Goal: Task Accomplishment & Management: Manage account settings

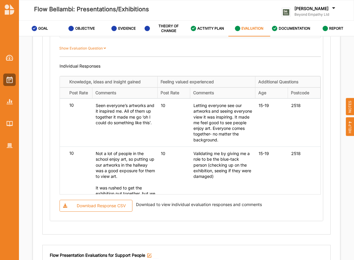
scroll to position [105, 0]
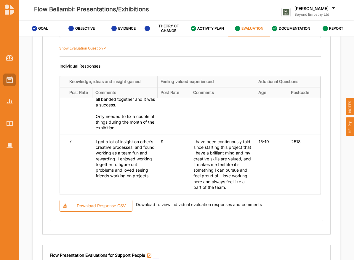
click at [4, 76] on div at bounding box center [9, 80] width 12 height 12
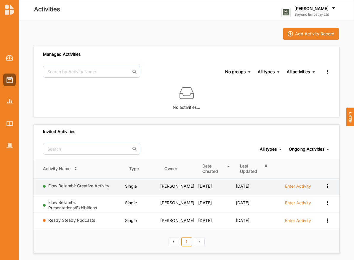
click at [77, 182] on td "Flow Bellambi: Creative Activity" at bounding box center [79, 186] width 92 height 16
click at [83, 185] on link "Flow Bellambi: Creative Activity" at bounding box center [78, 185] width 61 height 5
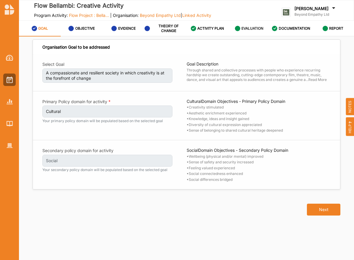
click at [247, 23] on div "EVALUATION" at bounding box center [249, 28] width 29 height 11
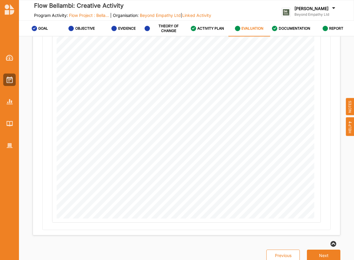
scroll to position [20, 0]
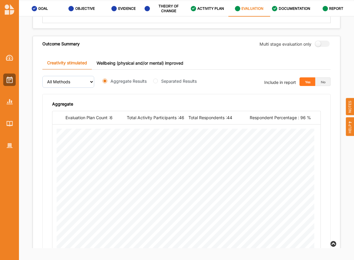
click at [137, 61] on link "Wellbeing (physical and/or mental) improved" at bounding box center [140, 63] width 96 height 13
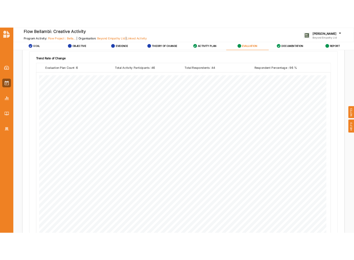
scroll to position [795, 0]
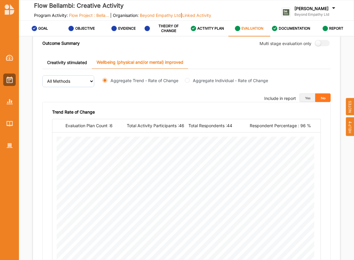
click at [194, 77] on label "Aggregate Individual - Rate of Change" at bounding box center [230, 80] width 75 height 6
click at [190, 78] on input "Aggregate Individual - Rate of Change" at bounding box center [187, 80] width 5 height 5
radio input "true"
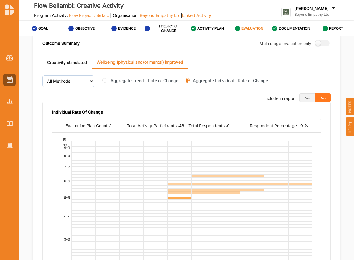
scroll to position [816, 0]
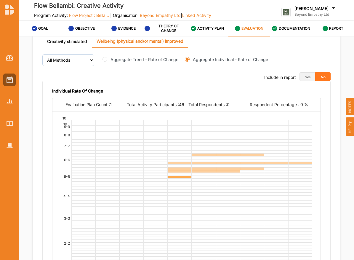
click at [243, 90] on div "Individual Rate Of Change" at bounding box center [186, 92] width 269 height 9
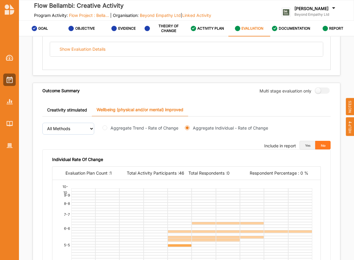
scroll to position [739, 0]
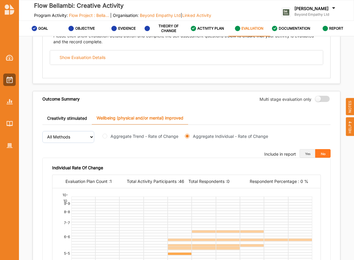
click at [319, 96] on label at bounding box center [320, 99] width 11 height 6
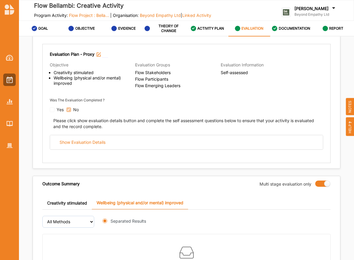
scroll to position [703, 0]
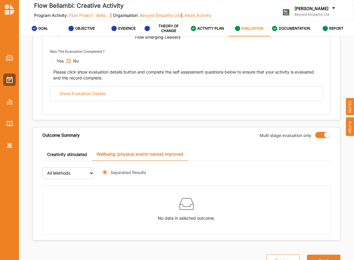
click at [320, 134] on div "Outcome Summary Multi stage evaluation only" at bounding box center [186, 134] width 307 height 15
click at [324, 132] on label at bounding box center [320, 135] width 11 height 6
radio input "false"
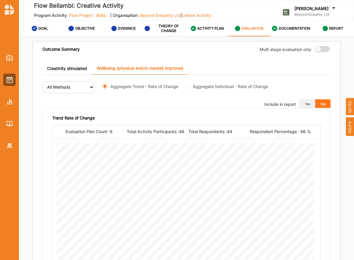
scroll to position [786, 0]
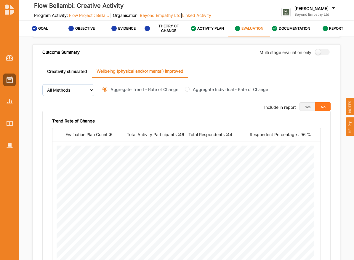
click at [196, 87] on label "Aggregate Individual - Rate of Change" at bounding box center [230, 89] width 75 height 6
click at [190, 87] on input "Aggregate Individual - Rate of Change" at bounding box center [187, 89] width 5 height 5
radio input "true"
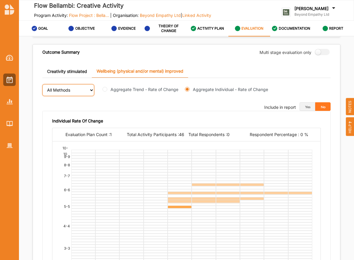
click at [56, 84] on select "All Methods" at bounding box center [68, 90] width 52 height 12
click at [42, 84] on select "All Methods" at bounding box center [68, 90] width 52 height 12
click at [142, 86] on label "Aggregate Trend - Rate of Change" at bounding box center [145, 89] width 68 height 6
click at [107, 87] on input "Aggregate Trend - Rate of Change" at bounding box center [105, 89] width 5 height 5
radio input "true"
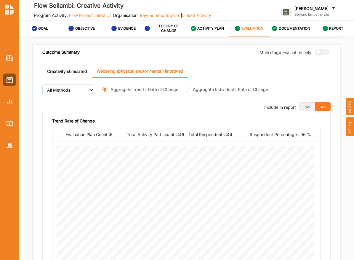
click at [62, 66] on link "Creativity stimulated" at bounding box center [67, 71] width 50 height 13
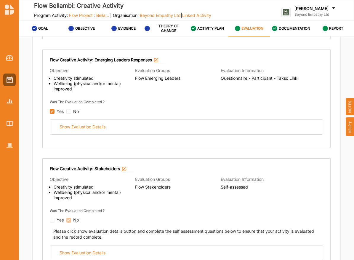
scroll to position [0, 0]
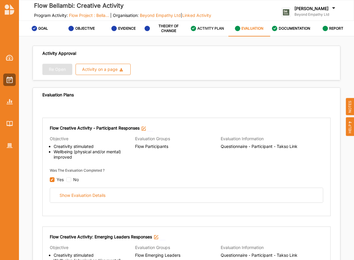
click at [208, 25] on div "ACTIVITY PLAN" at bounding box center [207, 28] width 33 height 11
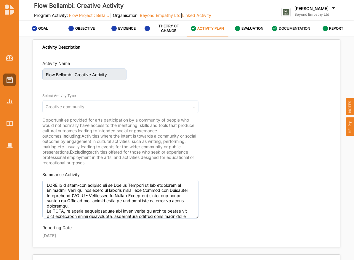
click at [294, 31] on div "DOCUMENTATION" at bounding box center [291, 28] width 38 height 11
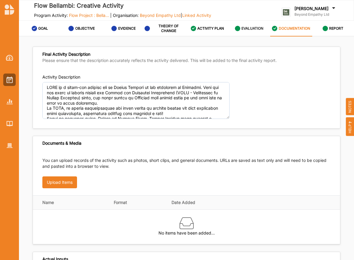
click at [237, 23] on div "EVALUATION" at bounding box center [249, 28] width 29 height 11
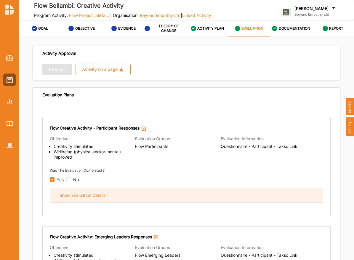
click at [88, 193] on div "Show Evaluation Details" at bounding box center [83, 195] width 46 height 5
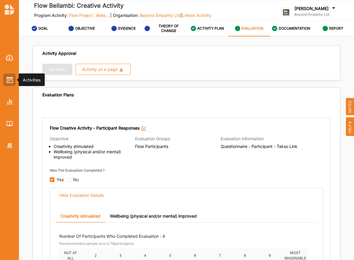
click at [8, 85] on div at bounding box center [9, 80] width 12 height 12
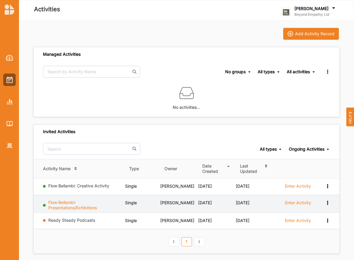
click at [70, 206] on link "Flow Bellambi: Presentations/Exhibitions" at bounding box center [72, 205] width 49 height 10
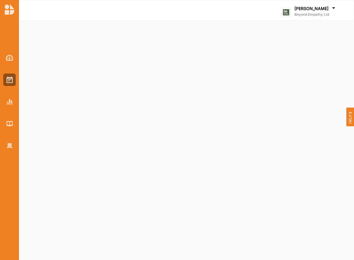
select select "2"
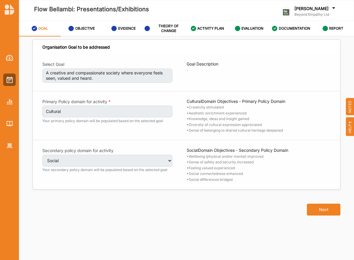
click at [295, 37] on div "Organisation Goal to be addressed Select Goal A creative and compassionate soci…" at bounding box center [186, 152] width 335 height 232
click at [289, 28] on label "DOCUMENTATION" at bounding box center [294, 28] width 31 height 5
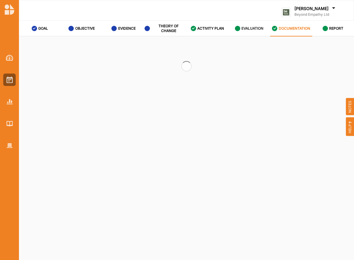
click at [246, 28] on label "EVALUATION" at bounding box center [253, 28] width 22 height 5
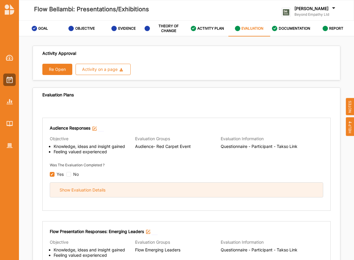
click at [87, 185] on div "Show Evaluation Details" at bounding box center [186, 190] width 273 height 15
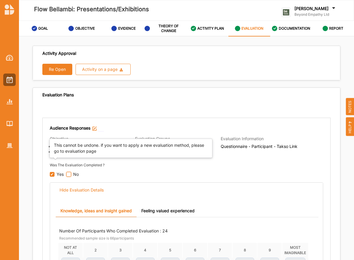
click at [70, 173] on input "checkbox" at bounding box center [68, 174] width 5 height 5
checkbox input "false"
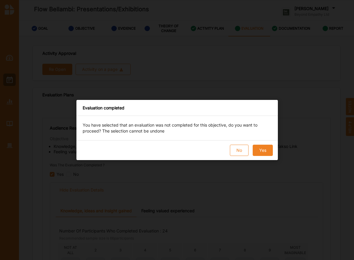
click at [269, 149] on button "Yes" at bounding box center [263, 150] width 20 height 11
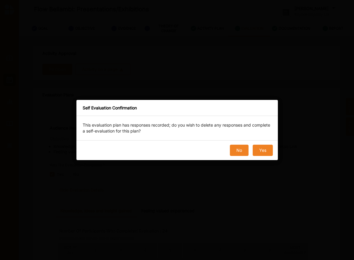
click at [238, 152] on button "No" at bounding box center [239, 150] width 19 height 11
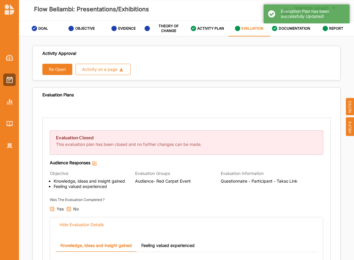
click at [66, 209] on div "No" at bounding box center [72, 209] width 12 height 5
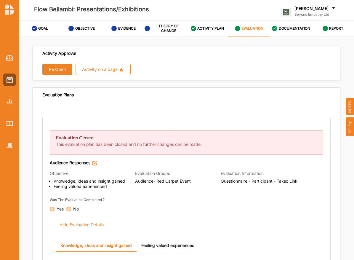
click at [65, 210] on div "Yes No" at bounding box center [187, 208] width 274 height 8
click at [67, 210] on div "No" at bounding box center [72, 209] width 12 height 5
click at [93, 162] on img at bounding box center [94, 163] width 4 height 4
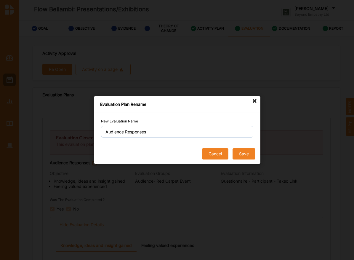
click at [218, 154] on button "Cancel" at bounding box center [215, 153] width 26 height 11
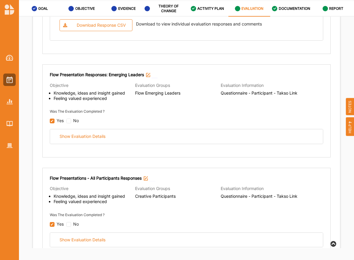
scroll to position [724, 0]
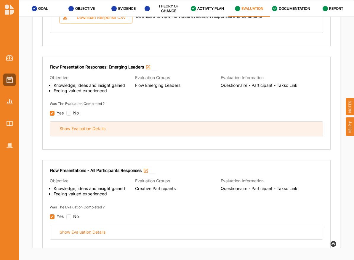
click at [137, 129] on div "Show Evaluation Details" at bounding box center [186, 129] width 273 height 15
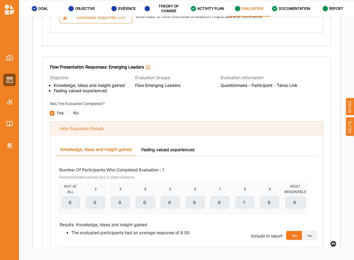
click at [125, 127] on div "Hide Evaluation Details" at bounding box center [186, 129] width 273 height 15
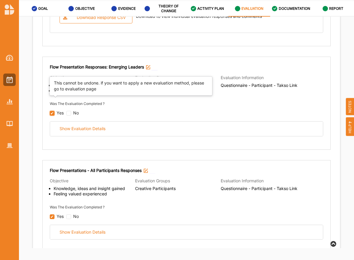
checkbox input "true"
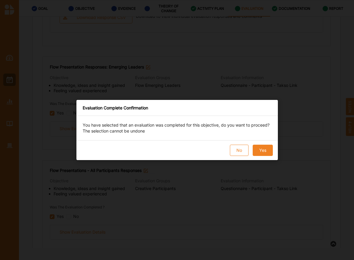
click at [258, 148] on button "Yes" at bounding box center [263, 150] width 20 height 11
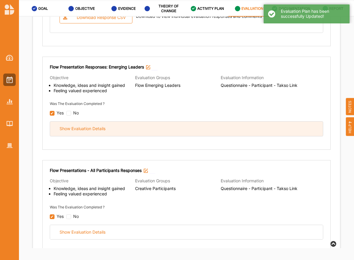
click at [77, 126] on div "Show Evaluation Details" at bounding box center [83, 128] width 46 height 5
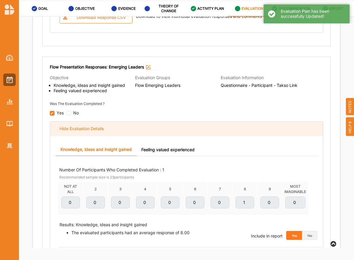
click at [77, 126] on div "Hide Evaluation Details" at bounding box center [82, 128] width 44 height 5
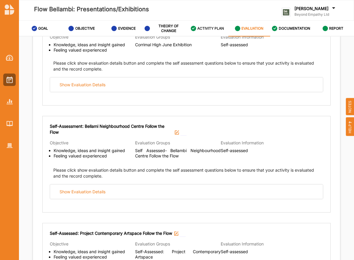
scroll to position [990, 0]
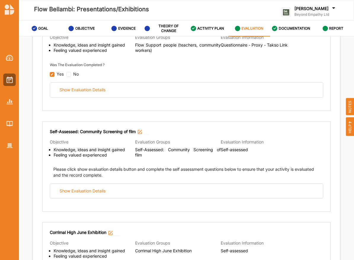
click at [14, 89] on div at bounding box center [9, 97] width 19 height 110
click at [8, 77] on img at bounding box center [10, 79] width 6 height 7
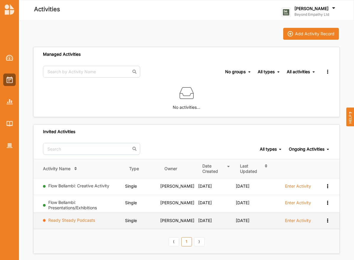
click at [88, 219] on link "Ready Steady Podcasts" at bounding box center [71, 220] width 47 height 5
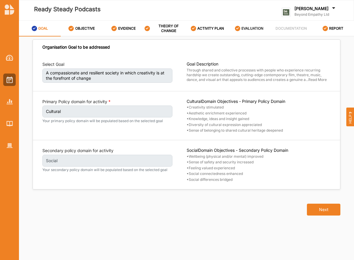
click at [242, 28] on label "EVALUATION" at bounding box center [253, 28] width 22 height 5
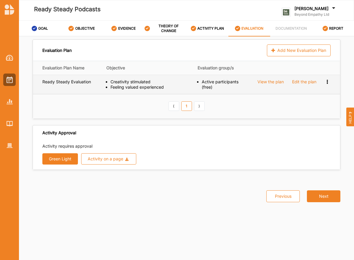
click at [267, 82] on div "View the plan" at bounding box center [271, 81] width 26 height 5
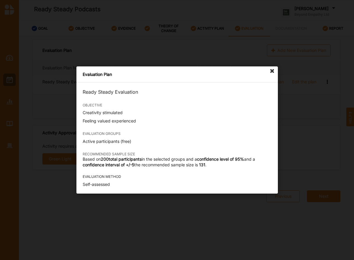
click at [270, 76] on div "Evaluation Plan" at bounding box center [177, 74] width 202 height 16
click at [270, 74] on icon at bounding box center [272, 70] width 9 height 9
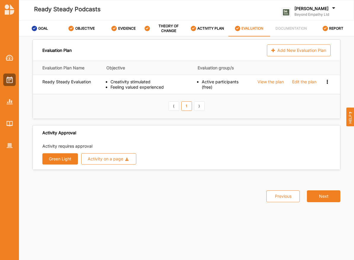
click at [70, 160] on button "Green Light" at bounding box center [60, 158] width 36 height 11
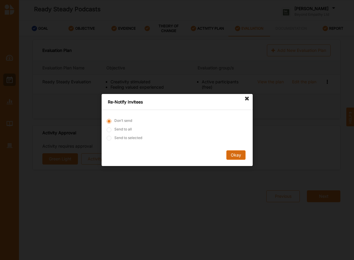
click at [243, 157] on button "Okay" at bounding box center [235, 154] width 19 height 9
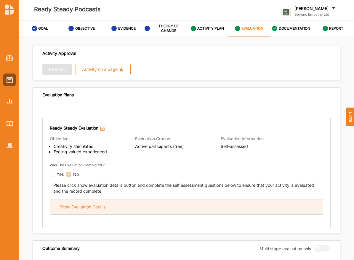
click at [129, 207] on div "Show Evaluation Details" at bounding box center [186, 207] width 273 height 15
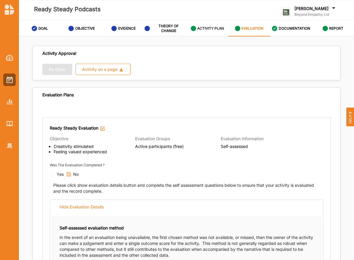
click at [200, 30] on label "ACTIVITY PLAN" at bounding box center [210, 28] width 27 height 5
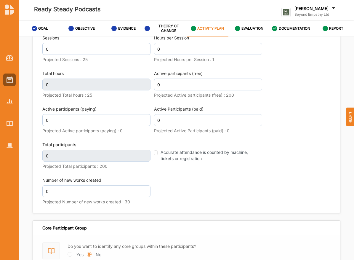
scroll to position [822, 0]
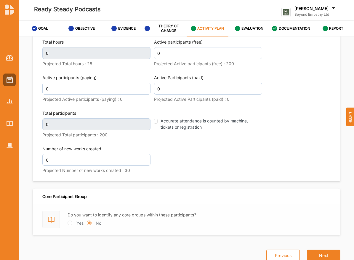
click at [67, 225] on form "Do you want to identify any core groups within these participants? Yes No" at bounding box center [186, 219] width 307 height 31
click at [255, 29] on label "EVALUATION" at bounding box center [253, 28] width 22 height 5
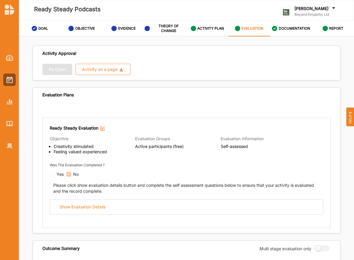
click at [51, 74] on div "Re Open Activity on a page Download Report Download Evidence" at bounding box center [186, 69] width 288 height 11
click at [290, 25] on div "DOCUMENTATION" at bounding box center [291, 28] width 38 height 11
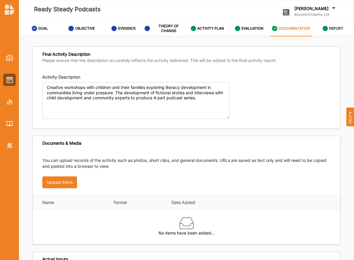
click at [335, 28] on label "REPORT" at bounding box center [336, 28] width 14 height 5
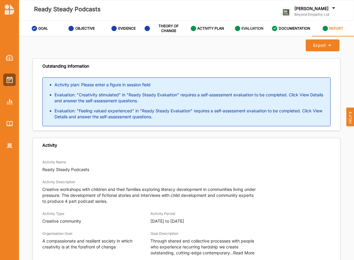
click at [246, 29] on label "EVALUATION" at bounding box center [253, 28] width 22 height 5
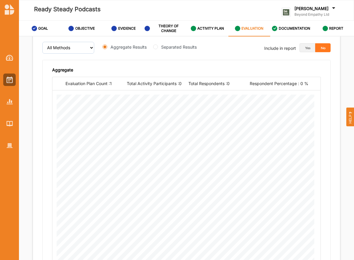
scroll to position [341, 0]
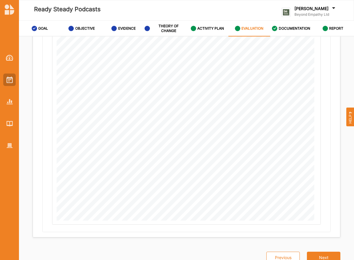
click at [10, 74] on div at bounding box center [9, 80] width 12 height 12
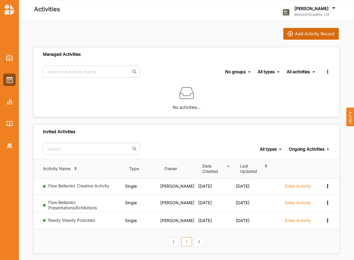
click at [318, 36] on div "Add Activity Record" at bounding box center [314, 33] width 39 height 5
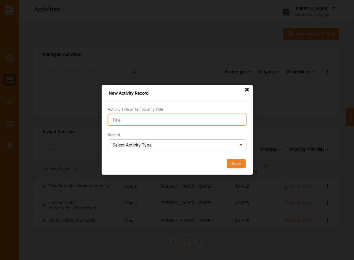
click at [192, 115] on input "Activity Title or Temporarily Title" at bounding box center [177, 120] width 139 height 12
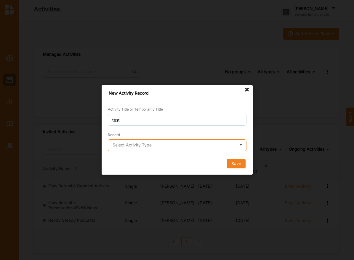
click at [163, 141] on input "text" at bounding box center [178, 146] width 138 height 12
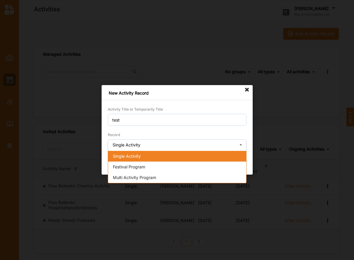
click at [163, 158] on div "Single Activity" at bounding box center [177, 156] width 138 height 11
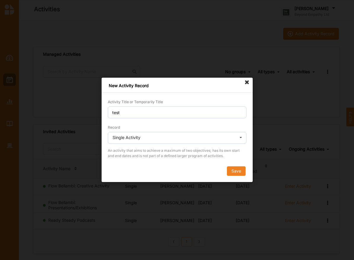
click at [234, 177] on div "Activity Title or Temporarily Title test Record Single Activity Single Activity…" at bounding box center [177, 140] width 151 height 83
click at [234, 171] on button "Save" at bounding box center [236, 171] width 19 height 9
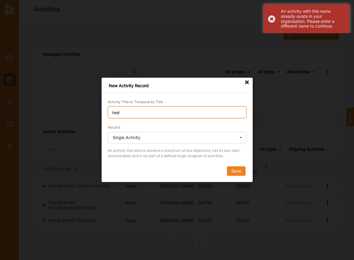
click at [155, 116] on input "test" at bounding box center [177, 112] width 139 height 12
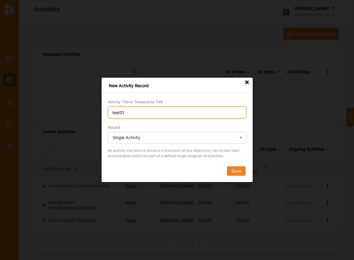
type input "test01"
click at [227, 167] on button "Save" at bounding box center [236, 171] width 19 height 9
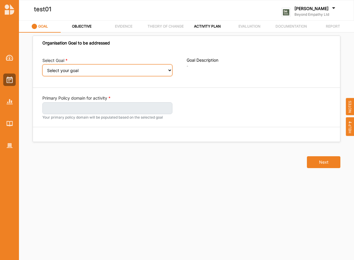
click at [79, 70] on select "Select your goal A creative and compassionate society where everyone feels seen…" at bounding box center [107, 70] width 130 height 12
select select "326"
click at [42, 68] on select "Select your goal A creative and compassionate society where everyone feels seen…" at bounding box center [107, 70] width 130 height 12
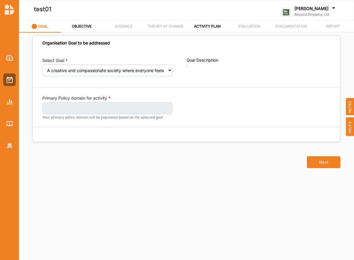
click at [103, 100] on label "Primary Policy domain for activity" at bounding box center [76, 98] width 68 height 6
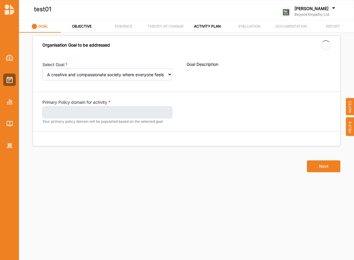
select select "326"
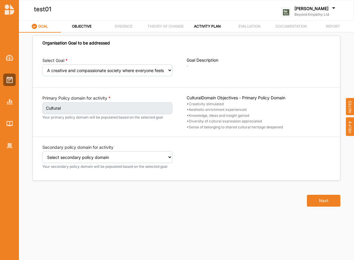
click at [103, 106] on label "Cultural" at bounding box center [107, 108] width 130 height 12
click at [111, 164] on small "Your secondary policy domain will be populated based on the selected goal" at bounding box center [107, 166] width 130 height 5
click at [111, 163] on select "Select secondary policy domain No second domain for this activity Social Econom…" at bounding box center [107, 157] width 130 height 12
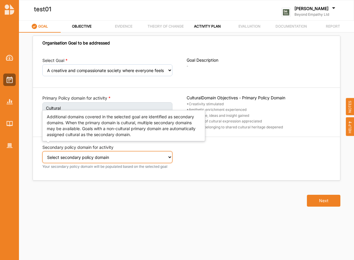
select select "2"
click at [42, 155] on select "Select secondary policy domain No second domain for this activity Social Econom…" at bounding box center [107, 157] width 130 height 12
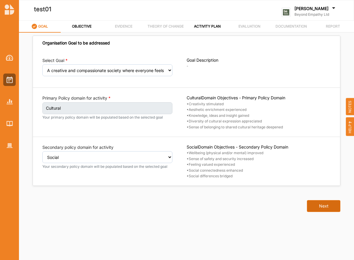
click at [323, 206] on button "Next" at bounding box center [323, 206] width 33 height 12
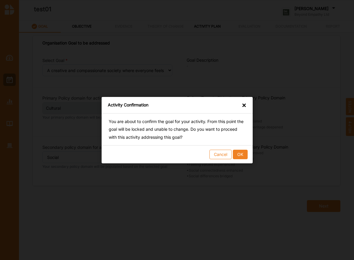
click at [248, 163] on div "Activity Confirmation × You are about to confirm the goal for your activity. Fr…" at bounding box center [177, 130] width 354 height 260
click at [247, 162] on div "Cancel OK" at bounding box center [177, 154] width 151 height 18
click at [234, 152] on button "OK" at bounding box center [240, 153] width 15 height 9
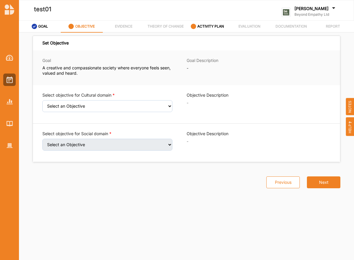
click at [155, 114] on div "Select objective for Cultural domain Select an Objective Creativity stimulated …" at bounding box center [114, 104] width 144 height 24
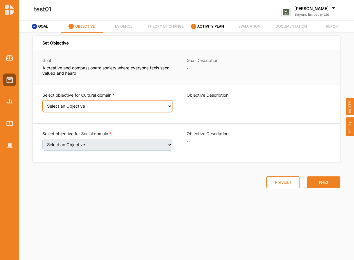
click at [155, 105] on select "Select an Objective Creativity stimulated Aesthetic enrichment experienced Know…" at bounding box center [107, 106] width 130 height 12
select select "1"
click at [42, 104] on select "Select an Objective Creativity stimulated Aesthetic enrichment experienced Know…" at bounding box center [107, 106] width 130 height 12
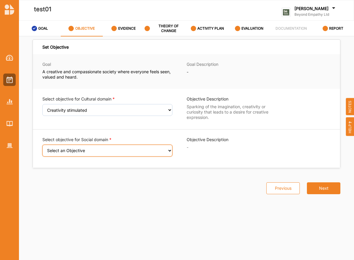
click at [150, 156] on select "Select an Objective Wellbeing (physical and/or mental) improved Sense of safety…" at bounding box center [107, 151] width 130 height 12
select select "8"
click at [42, 149] on select "Select an Objective Wellbeing (physical and/or mental) improved Sense of safety…" at bounding box center [107, 151] width 130 height 12
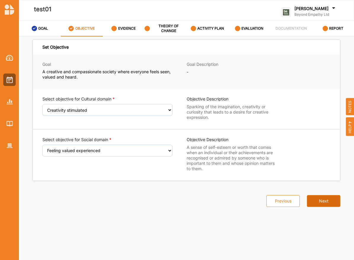
click at [328, 205] on button "Next" at bounding box center [323, 201] width 33 height 12
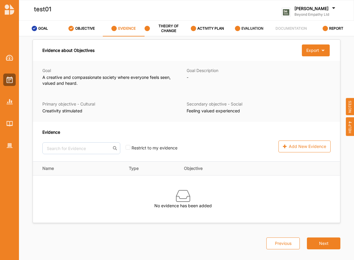
click at [246, 26] on label "EVALUATION" at bounding box center [253, 28] width 22 height 5
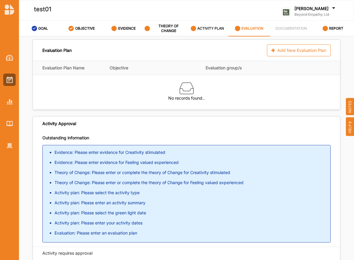
click at [199, 27] on label "ACTIVITY PLAN" at bounding box center [210, 28] width 27 height 5
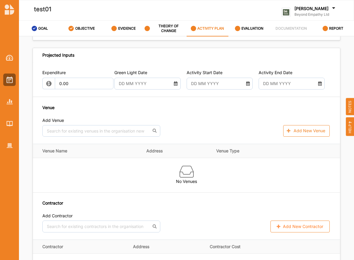
scroll to position [502, 0]
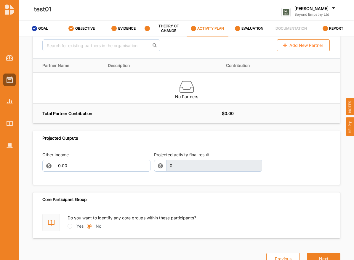
click at [76, 224] on label "Yes" at bounding box center [79, 226] width 7 height 6
click at [72, 224] on input "Yes" at bounding box center [70, 226] width 5 height 5
radio input "true"
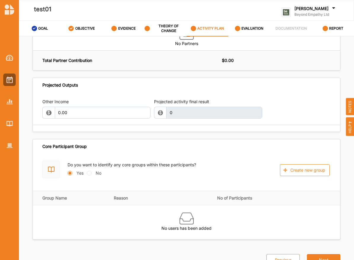
scroll to position [556, 0]
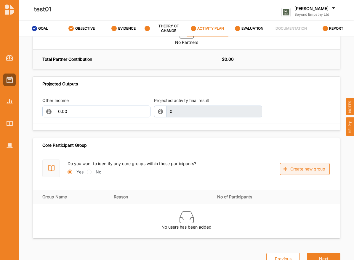
click at [293, 163] on button "Create new group" at bounding box center [305, 169] width 50 height 12
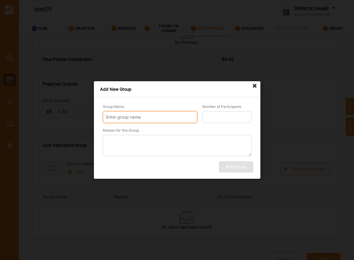
click at [153, 121] on input "Group Name" at bounding box center [150, 117] width 95 height 12
type input "el"
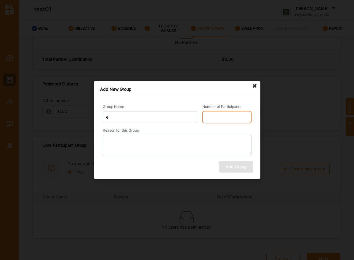
click at [216, 114] on input "Number of Participants" at bounding box center [226, 117] width 49 height 12
type input "50"
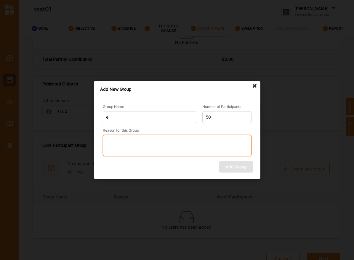
click at [229, 145] on textarea "Reason for this Group" at bounding box center [177, 145] width 149 height 21
type textarea "el"
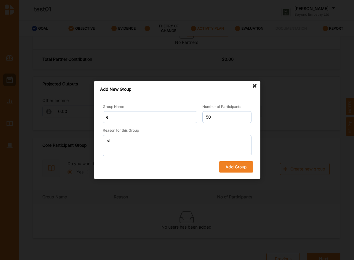
click at [223, 158] on form "Group Name el Number of Participants 50 Reason for this Group el Add Group" at bounding box center [177, 137] width 154 height 69
click at [228, 173] on div "Group Name el Number of Participants 50 Reason for this Group el Add Group" at bounding box center [177, 138] width 167 height 82
click at [230, 169] on button "Add Group" at bounding box center [236, 166] width 34 height 11
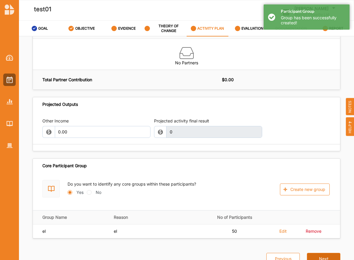
click at [309, 257] on button "Next" at bounding box center [323, 259] width 33 height 12
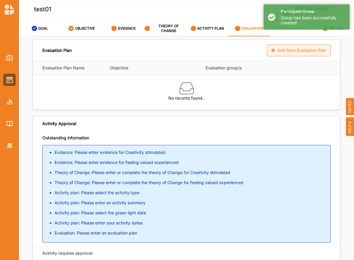
click at [285, 50] on div "Add New Evaluation Plan" at bounding box center [299, 50] width 64 height 12
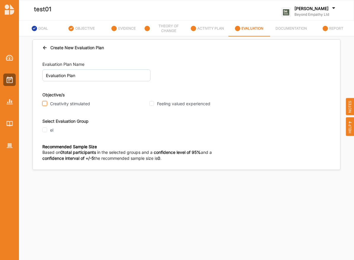
click at [45, 102] on input "Creativity stimulated" at bounding box center [44, 103] width 5 height 5
checkbox input "true"
click at [152, 105] on input "Feeling valued experienced" at bounding box center [151, 103] width 5 height 5
checkbox input "true"
click at [46, 128] on input "el" at bounding box center [44, 129] width 5 height 5
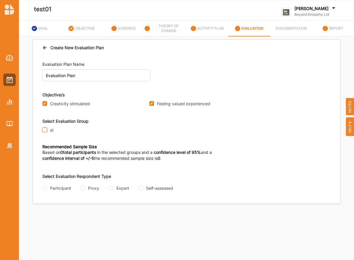
checkbox input "true"
click at [48, 188] on div "Participant" at bounding box center [56, 188] width 29 height 6
click at [46, 188] on input "Participant" at bounding box center [44, 188] width 5 height 5
radio input "true"
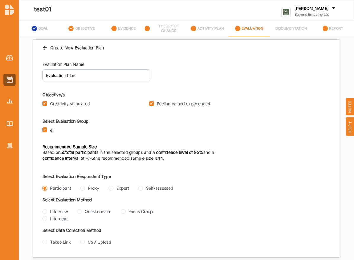
scroll to position [20, 0]
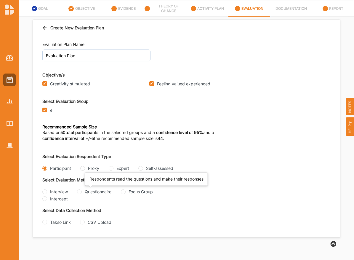
click at [85, 191] on div "Questionnaire" at bounding box center [98, 192] width 27 height 6
click at [82, 191] on input "Questionnaire" at bounding box center [79, 191] width 5 height 5
radio input "true"
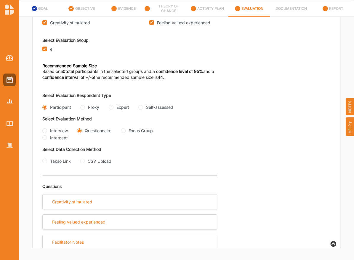
scroll to position [68, 0]
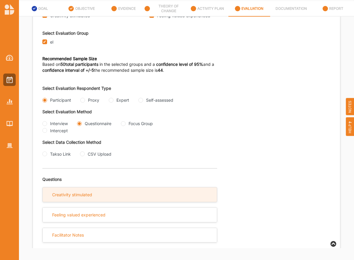
click at [114, 191] on div "Creativity stimulated" at bounding box center [130, 194] width 174 height 15
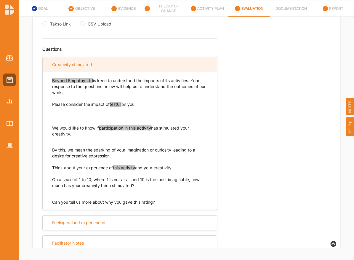
scroll to position [206, 0]
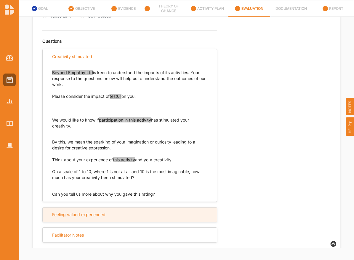
click at [127, 213] on div "Feeling valued experienced" at bounding box center [130, 215] width 174 height 15
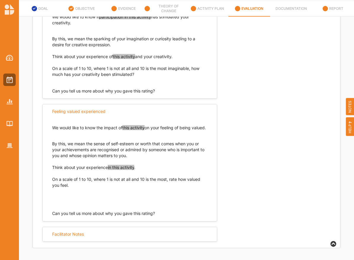
scroll to position [312, 0]
click at [80, 5] on div "OBJECTIVE" at bounding box center [81, 8] width 26 height 11
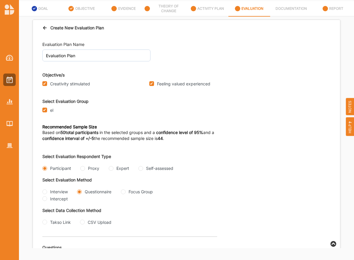
scroll to position [0, 0]
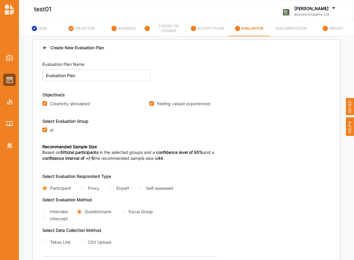
click at [242, 25] on div "EVALUATION" at bounding box center [249, 28] width 29 height 11
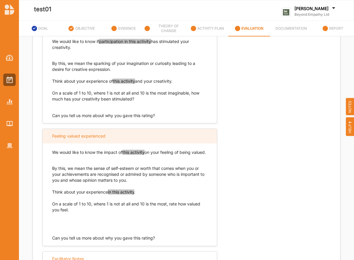
scroll to position [315, 0]
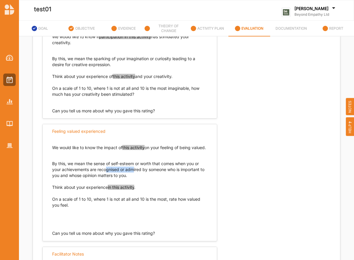
drag, startPoint x: 133, startPoint y: 171, endPoint x: 108, endPoint y: 169, distance: 25.0
click at [108, 169] on p "By this, we mean the sense of self-esteem or worth that comes when you or your …" at bounding box center [129, 167] width 155 height 24
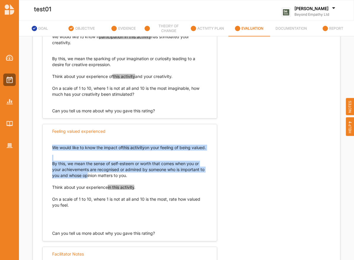
drag, startPoint x: 134, startPoint y: 181, endPoint x: 88, endPoint y: 174, distance: 46.4
click at [88, 174] on div "We would like to know the impact of this activity on your feeling of being valu…" at bounding box center [129, 182] width 155 height 87
drag, startPoint x: 135, startPoint y: 175, endPoint x: 65, endPoint y: 164, distance: 70.4
click at [65, 164] on p "By this, we mean the sense of self-esteem or worth that comes when you or your …" at bounding box center [129, 167] width 155 height 24
copy p ", we mean the sense of self-esteem or worth that comes when you or your achieve…"
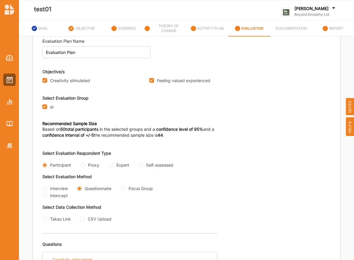
scroll to position [0, 0]
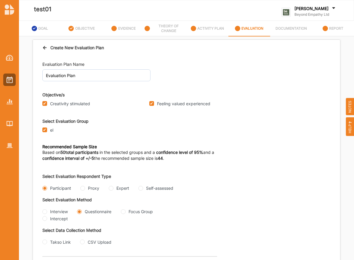
click at [45, 47] on icon at bounding box center [44, 47] width 5 height 4
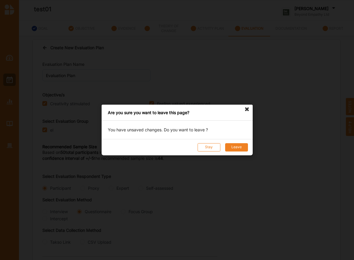
click at [241, 149] on button "Leave" at bounding box center [236, 147] width 23 height 8
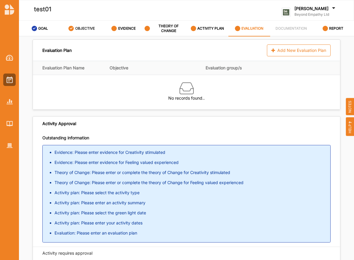
click at [79, 33] on div "OBJECTIVE" at bounding box center [81, 28] width 26 height 11
select select "1"
select select "8"
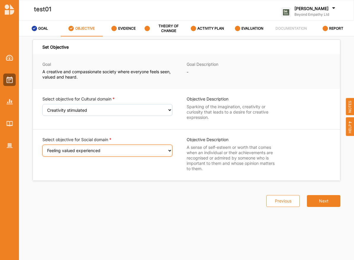
click at [100, 151] on select "Select an Objective Wellbeing (physical and/or mental) improved Sense of safety…" at bounding box center [107, 151] width 130 height 12
click at [42, 145] on select "Select an Objective Wellbeing (physical and/or mental) improved Sense of safety…" at bounding box center [107, 151] width 130 height 12
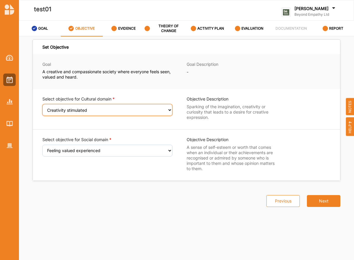
click at [96, 109] on select "Select an Objective Creativity stimulated Aesthetic enrichment experienced Know…" at bounding box center [107, 110] width 130 height 12
select select "3"
click at [42, 108] on select "Select an Objective Creativity stimulated Aesthetic enrichment experienced Know…" at bounding box center [107, 110] width 130 height 12
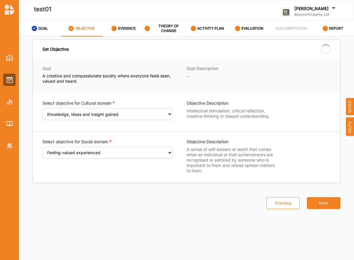
click at [118, 155] on div "Select objective for Social domain Select an Objective Wellbeing (physical and/…" at bounding box center [114, 157] width 144 height 37
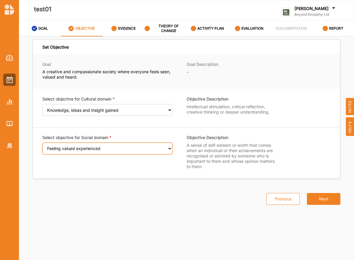
click at [118, 151] on select "Select an Objective Wellbeing (physical and/or mental) improved Sense of safety…" at bounding box center [107, 149] width 130 height 12
select select "6"
click at [42, 146] on select "Select an Objective Wellbeing (physical and/or mental) improved Sense of safety…" at bounding box center [107, 149] width 130 height 12
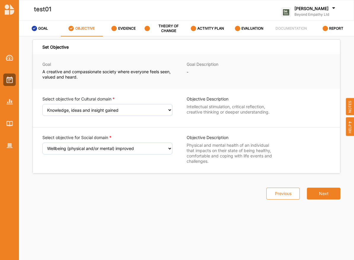
click at [316, 184] on div "Previous Next" at bounding box center [299, 186] width 81 height 26
click at [316, 190] on button "Next" at bounding box center [323, 194] width 33 height 12
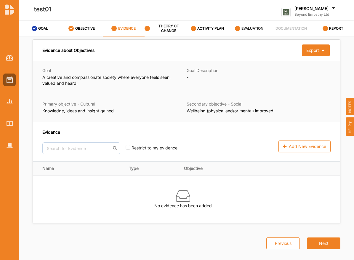
click at [246, 29] on label "EVALUATION" at bounding box center [253, 28] width 22 height 5
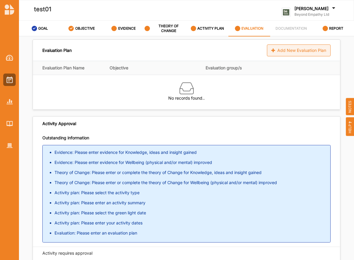
click at [288, 52] on div "Add New Evaluation Plan" at bounding box center [299, 50] width 64 height 12
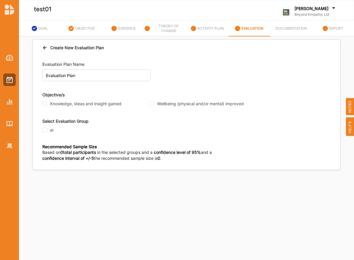
click at [51, 99] on legend "Objective/s" at bounding box center [186, 96] width 288 height 8
click at [51, 103] on label "Knowledge, ideas and insight gained" at bounding box center [85, 103] width 71 height 5
click at [47, 103] on input "Knowledge, ideas and insight gained" at bounding box center [44, 103] width 5 height 5
checkbox input "true"
click at [149, 100] on div "Knowledge, ideas and insight gained" at bounding box center [95, 104] width 107 height 8
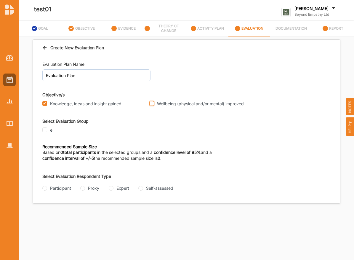
click at [150, 101] on input "Wellbeing (physical and/or mental) improved" at bounding box center [151, 103] width 5 height 5
checkbox input "true"
click at [46, 131] on input "el" at bounding box center [44, 129] width 5 height 5
checkbox input "true"
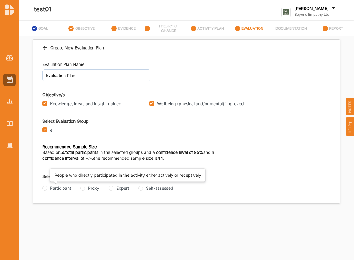
click at [49, 189] on div "Participant" at bounding box center [56, 188] width 29 height 6
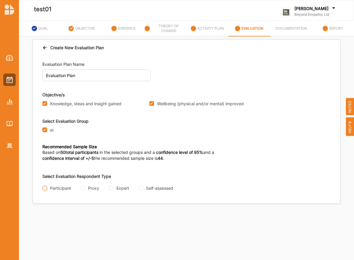
click at [43, 188] on input "Participant" at bounding box center [44, 188] width 5 height 5
radio input "true"
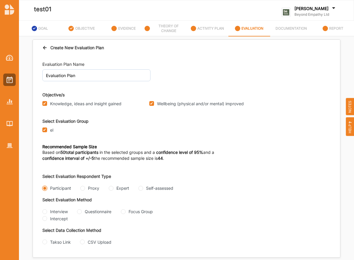
scroll to position [20, 0]
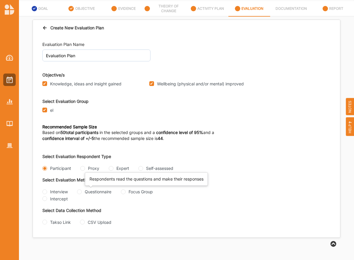
click at [86, 191] on div "Questionnaire" at bounding box center [98, 192] width 27 height 6
click at [82, 191] on input "Questionnaire" at bounding box center [79, 191] width 5 height 5
radio input "true"
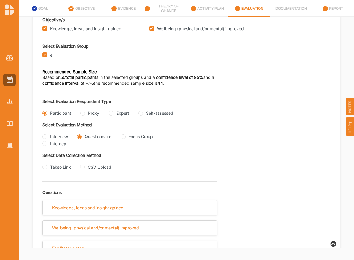
scroll to position [68, 0]
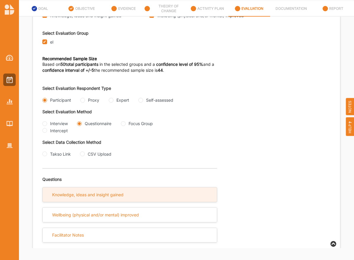
click at [84, 200] on div "Knowledge, ideas and insight gained" at bounding box center [130, 194] width 174 height 15
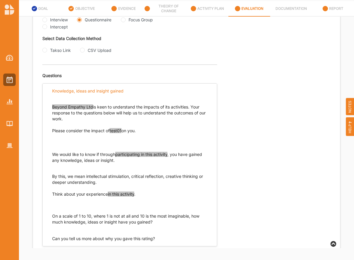
scroll to position [178, 0]
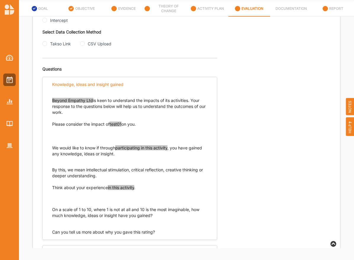
click at [53, 146] on p "We would like to know if through participating in this activity , you have gain…" at bounding box center [129, 151] width 155 height 12
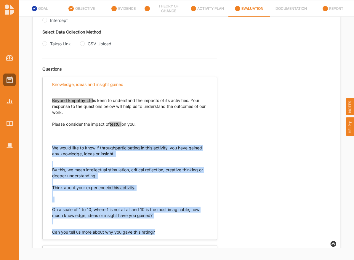
drag, startPoint x: 156, startPoint y: 232, endPoint x: 43, endPoint y: 150, distance: 139.3
click at [43, 150] on div "Beyond Empathy Ltd is keen to understand the impacts of its activities. Your re…" at bounding box center [130, 163] width 174 height 143
copy div "We would like to know if through participating in this activity , you have gain…"
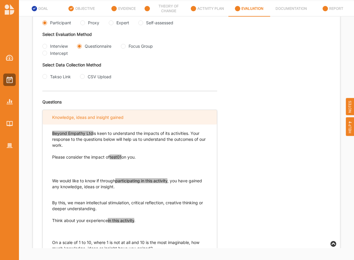
click at [126, 114] on div "Knowledge, ideas and insight gained" at bounding box center [130, 117] width 174 height 15
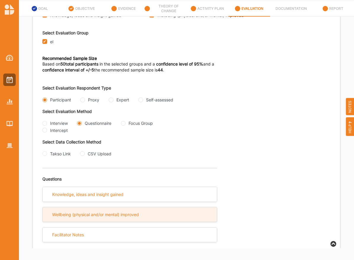
click at [126, 210] on div "Wellbeing (physical and/or mental) improved" at bounding box center [130, 214] width 174 height 15
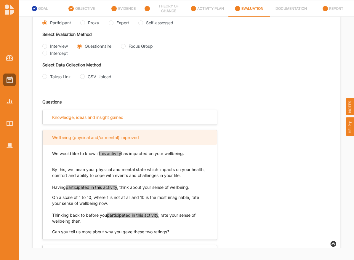
scroll to position [163, 0]
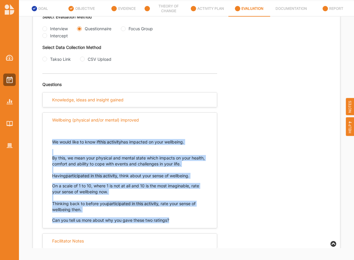
drag, startPoint x: 179, startPoint y: 214, endPoint x: 52, endPoint y: 141, distance: 145.7
click at [52, 141] on div "We would like to know if this activity has impacted on your wellbeing. By this,…" at bounding box center [130, 175] width 174 height 96
copy div "We would like to know if this activity has impacted on your wellbeing. By this,…"
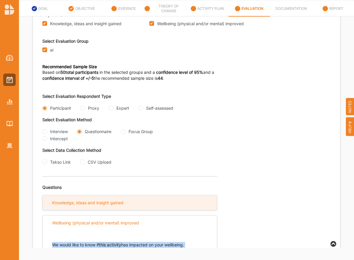
scroll to position [0, 0]
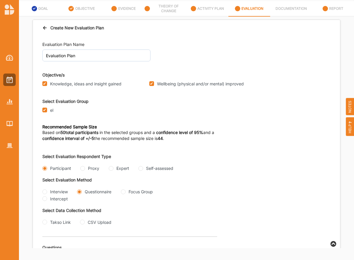
click at [41, 26] on div "Create New Evaluation Plan" at bounding box center [186, 27] width 307 height 15
click at [44, 27] on icon at bounding box center [44, 27] width 5 height 4
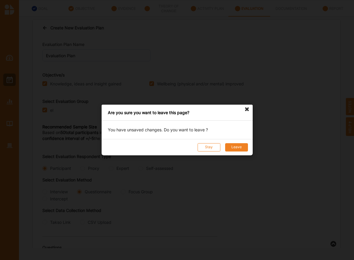
click at [240, 149] on button "Leave" at bounding box center [236, 147] width 23 height 8
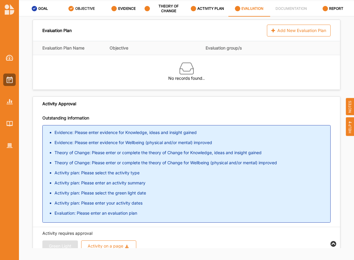
click at [99, 8] on link "OBJECTIVE" at bounding box center [82, 9] width 42 height 16
select select "3"
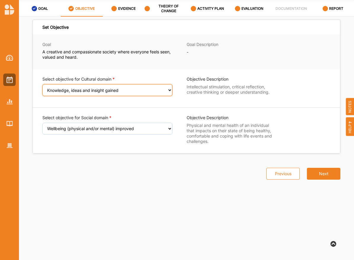
click at [116, 95] on select "Select an Objective Creativity stimulated Aesthetic enrichment experienced Know…" at bounding box center [107, 90] width 130 height 12
click at [42, 84] on select "Select an Objective Creativity stimulated Aesthetic enrichment experienced Know…" at bounding box center [107, 90] width 130 height 12
click at [129, 122] on div "Select objective for Social domain Select an Objective Wellbeing (physical and/…" at bounding box center [107, 125] width 130 height 20
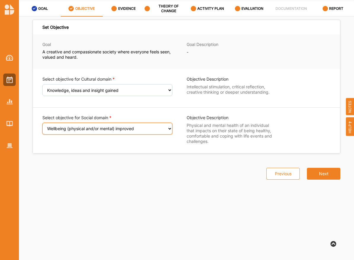
click at [129, 124] on select "Select an Objective Wellbeing (physical and/or mental) improved Sense of safety…" at bounding box center [107, 129] width 130 height 12
select select "8"
click at [42, 127] on select "Select an Objective Wellbeing (physical and/or mental) improved Sense of safety…" at bounding box center [107, 129] width 130 height 12
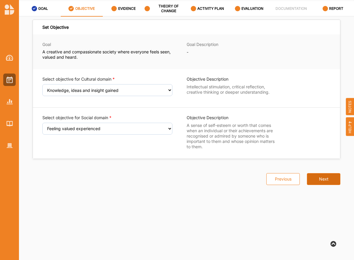
click at [310, 175] on button "Next" at bounding box center [323, 179] width 33 height 12
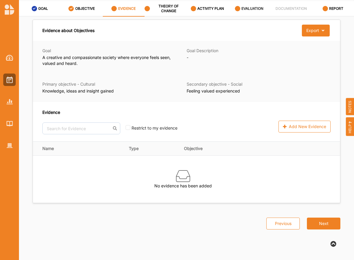
click at [241, 10] on div "EVALUATION" at bounding box center [249, 8] width 29 height 11
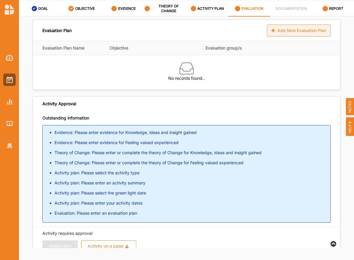
click at [273, 26] on div "Add New Evaluation Plan" at bounding box center [299, 31] width 64 height 12
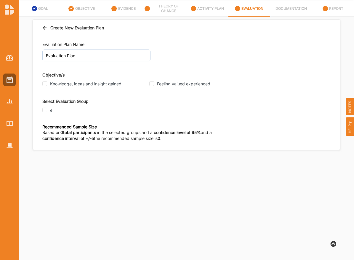
click at [58, 84] on label "Knowledge, ideas and insight gained" at bounding box center [85, 83] width 71 height 5
click at [47, 84] on input "Knowledge, ideas and insight gained" at bounding box center [44, 83] width 5 height 5
checkbox input "true"
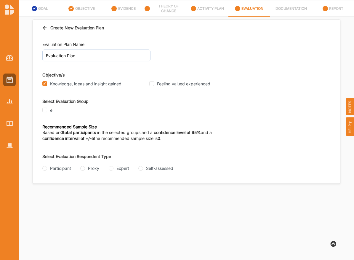
click at [165, 81] on div "Feeling valued experienced" at bounding box center [200, 84] width 103 height 8
click at [162, 83] on label "Feeling valued experienced" at bounding box center [183, 83] width 53 height 5
click at [154, 83] on input "Feeling valued experienced" at bounding box center [151, 83] width 5 height 5
checkbox input "true"
click at [48, 110] on div "el" at bounding box center [93, 110] width 103 height 5
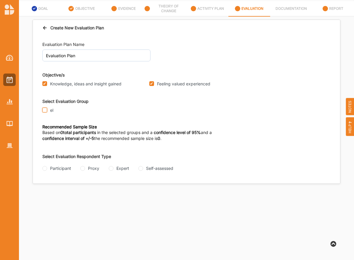
click at [46, 110] on input "el" at bounding box center [44, 110] width 5 height 5
checkbox input "true"
click at [48, 171] on div "Participant Proxy Expert Self-assessed" at bounding box center [114, 168] width 144 height 7
click at [45, 167] on input "Participant" at bounding box center [44, 168] width 5 height 5
radio input "true"
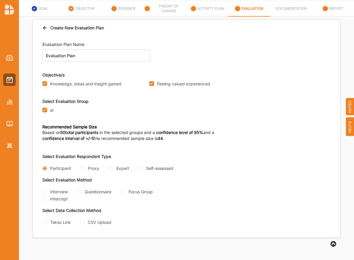
click at [90, 192] on div "Questionnaire" at bounding box center [98, 192] width 27 height 6
click at [82, 192] on input "Questionnaire" at bounding box center [79, 191] width 5 height 5
radio input "true"
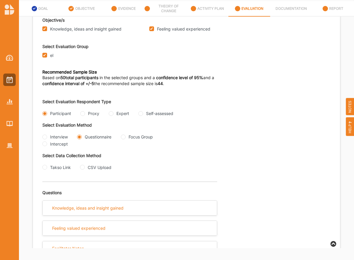
scroll to position [68, 0]
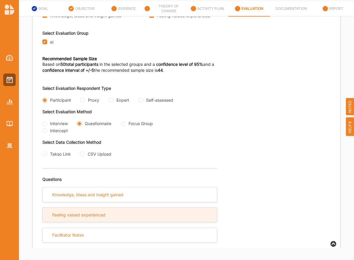
click at [73, 211] on div "Feeling valued experienced" at bounding box center [130, 215] width 174 height 15
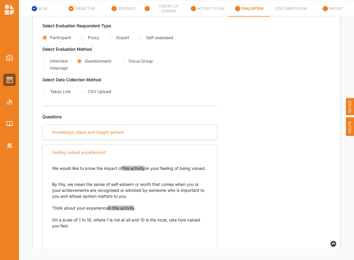
scroll to position [125, 0]
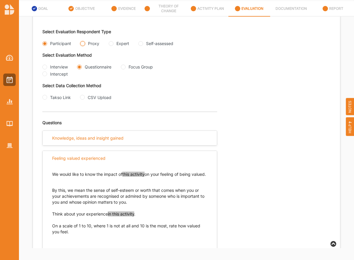
click at [83, 43] on input "Proxy" at bounding box center [82, 43] width 5 height 5
radio input "true"
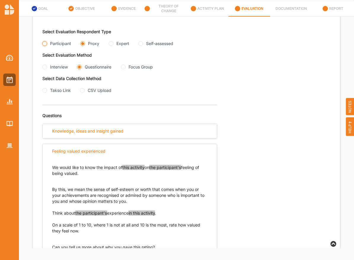
click at [47, 42] on input "Participant" at bounding box center [44, 43] width 5 height 5
radio input "true"
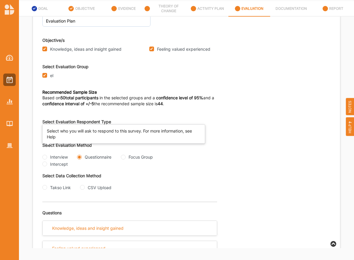
scroll to position [0, 0]
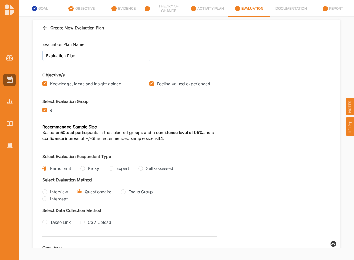
click at [46, 31] on div "Create New Evaluation Plan" at bounding box center [186, 27] width 307 height 15
click at [40, 26] on div "Create New Evaluation Plan" at bounding box center [186, 27] width 307 height 15
click at [41, 26] on div "Create New Evaluation Plan" at bounding box center [186, 27] width 307 height 15
click at [44, 27] on icon at bounding box center [44, 27] width 5 height 4
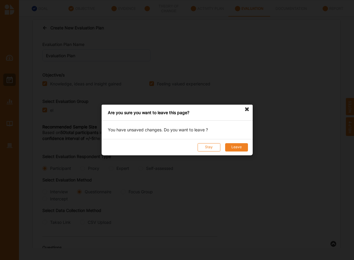
click at [232, 148] on button "Leave" at bounding box center [236, 147] width 23 height 8
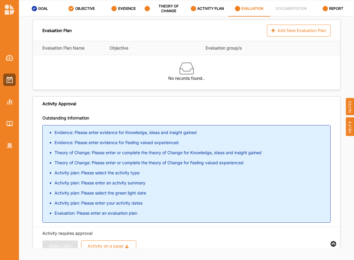
click at [2, 80] on div at bounding box center [9, 97] width 19 height 110
click at [10, 80] on img at bounding box center [10, 79] width 6 height 7
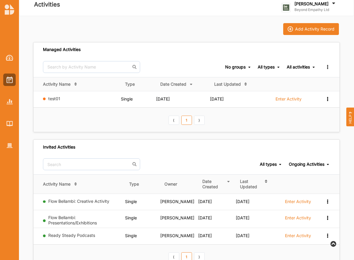
scroll to position [20, 0]
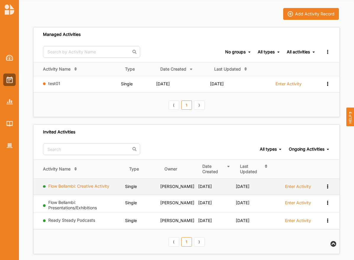
click at [78, 186] on link "Flow Bellambi: Creative Activity" at bounding box center [78, 186] width 61 height 5
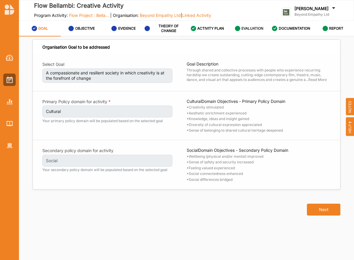
click at [255, 34] on link "EVALUATION" at bounding box center [250, 29] width 42 height 16
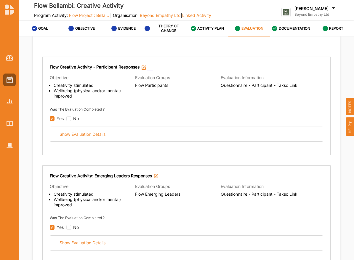
scroll to position [63, 0]
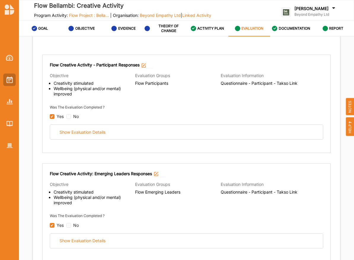
click at [7, 85] on div at bounding box center [9, 80] width 12 height 12
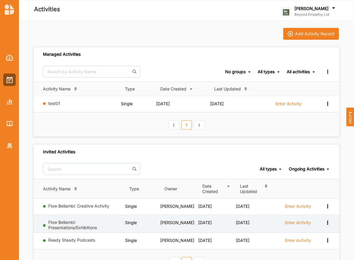
click at [71, 209] on label "Flow Bellambi: Presentations/Exhibitions" at bounding box center [85, 205] width 74 height 5
click at [68, 224] on link "Flow Bellambi: Presentations/Exhibitions" at bounding box center [72, 225] width 49 height 10
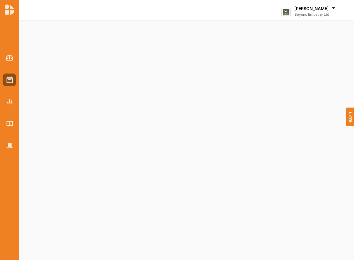
select select "2"
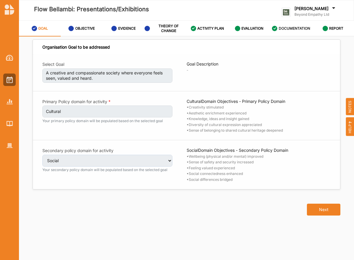
click at [293, 25] on div "DOCUMENTATION" at bounding box center [291, 28] width 38 height 11
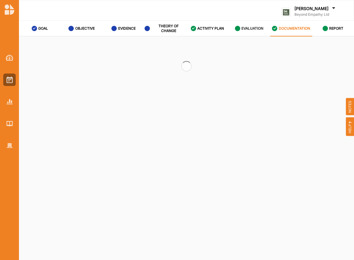
click at [230, 33] on link "EVALUATION" at bounding box center [250, 29] width 42 height 16
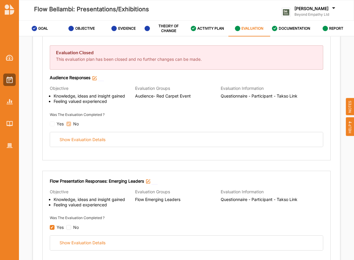
scroll to position [86, 0]
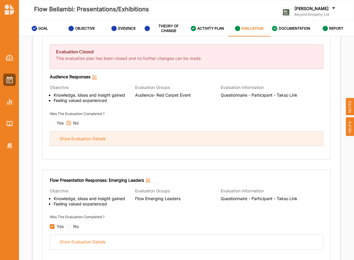
click at [173, 131] on div "Show Evaluation Details" at bounding box center [186, 138] width 273 height 15
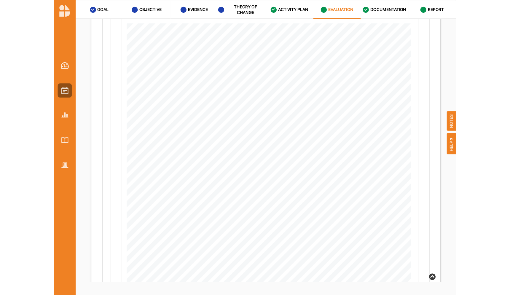
scroll to position [0, 0]
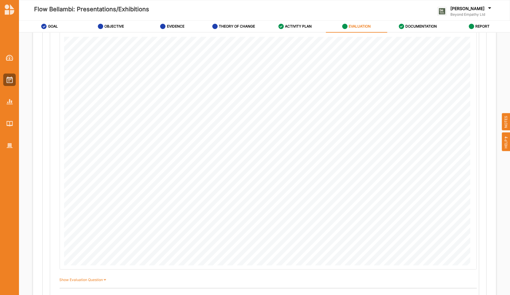
click at [44, 181] on div "Evaluation Closed This evaluation plan has been closed and no further changes c…" at bounding box center [264, 130] width 444 height 672
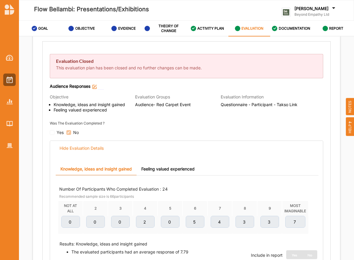
scroll to position [77, 0]
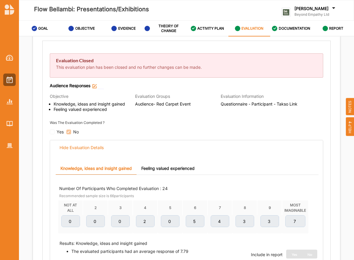
click at [172, 173] on link "Feeling valued experienced" at bounding box center [168, 168] width 63 height 13
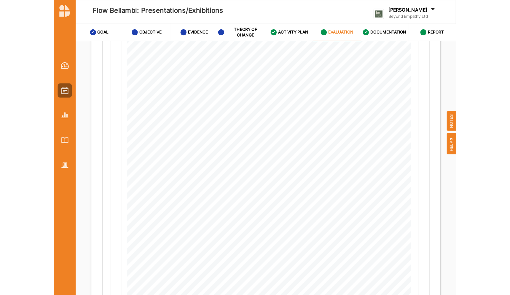
scroll to position [314, 0]
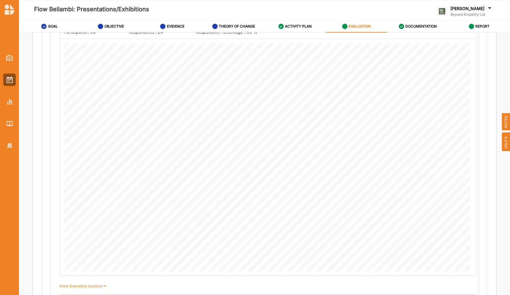
click at [44, 103] on div "Evaluation Closed This evaluation plan has been closed and no further changes c…" at bounding box center [264, 136] width 444 height 672
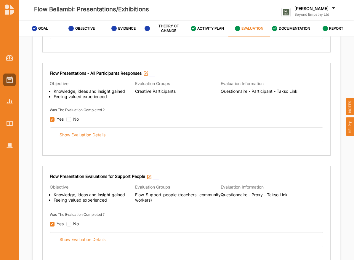
scroll to position [840, 0]
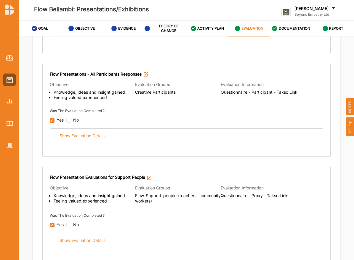
click at [181, 149] on div "Flow Presentations - All Participants Responses Objective Knowledge, ideas and …" at bounding box center [186, 110] width 288 height 93
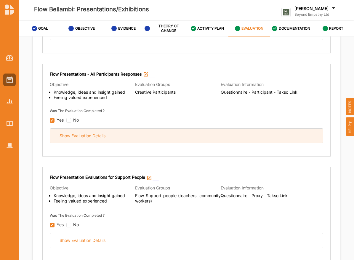
click at [181, 140] on div "Show Evaluation Details" at bounding box center [186, 136] width 273 height 15
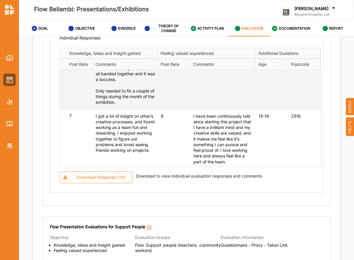
scroll to position [104, 0]
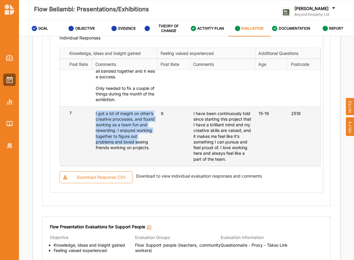
drag, startPoint x: 95, startPoint y: 120, endPoint x: 137, endPoint y: 152, distance: 53.5
click at [137, 152] on td "I got a lot of insight on other’s creative processes, and found working as a te…" at bounding box center [124, 136] width 65 height 60
drag, startPoint x: 156, startPoint y: 160, endPoint x: 87, endPoint y: 132, distance: 74.6
click at [87, 132] on tr "7 I got a lot of insight on other’s creative processes, and found working as a …" at bounding box center [190, 136] width 261 height 60
copy tr "I got a lot of insight on other’s creative processes, and found working as a te…"
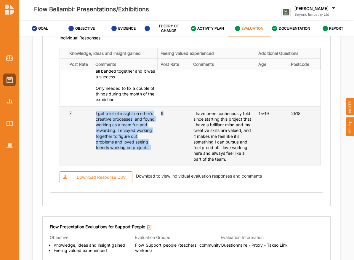
copy tr "I got a lot of insight on other’s creative processes, and found working as a te…"
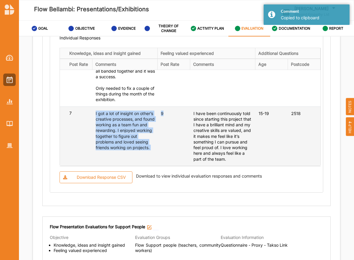
drag, startPoint x: 95, startPoint y: 122, endPoint x: 153, endPoint y: 159, distance: 68.8
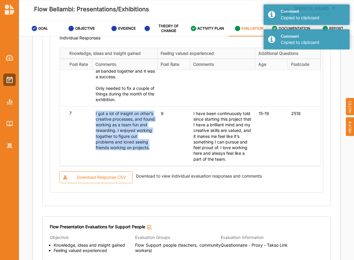
copy div "I got a lot of insight on other’s creative processes, and found working as a te…"
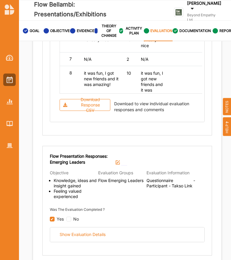
scroll to position [432, 0]
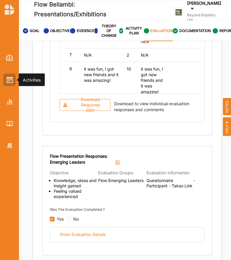
click at [7, 78] on img at bounding box center [10, 79] width 6 height 7
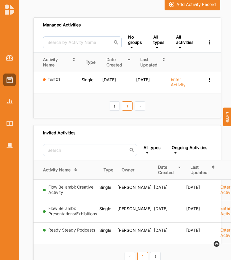
scroll to position [34, 0]
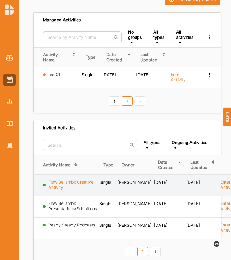
click at [89, 182] on link "Flow Bellambi: Creative Activity" at bounding box center [70, 184] width 45 height 10
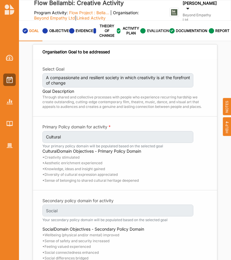
click at [150, 29] on label "EVALUATION" at bounding box center [158, 30] width 22 height 5
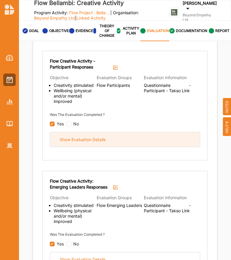
scroll to position [72, 0]
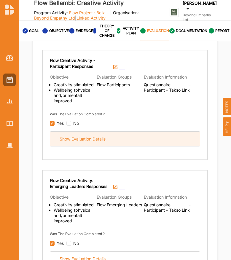
click at [113, 132] on div "Show Evaluation Details" at bounding box center [125, 139] width 150 height 15
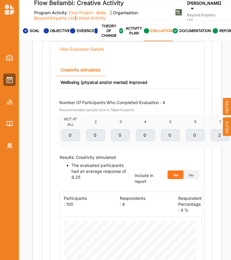
scroll to position [163, 0]
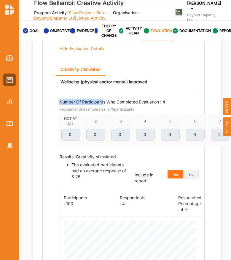
drag, startPoint x: 103, startPoint y: 98, endPoint x: 86, endPoint y: 86, distance: 21.3
click at [73, 81] on link "Wellbeing (physical and/or mental) improved" at bounding box center [104, 82] width 96 height 12
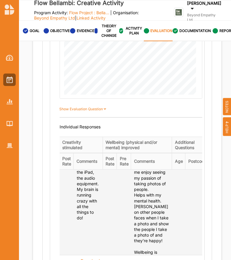
scroll to position [196, 7]
